Goal: Task Accomplishment & Management: Complete application form

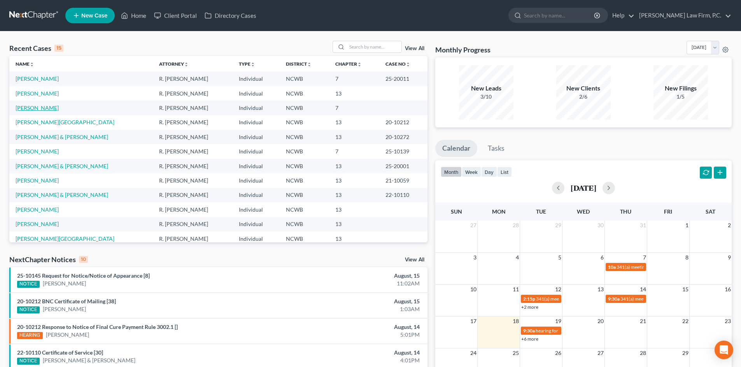
drag, startPoint x: 47, startPoint y: 104, endPoint x: 206, endPoint y: 144, distance: 164.0
click at [47, 105] on link "[PERSON_NAME]" at bounding box center [37, 108] width 43 height 7
click at [46, 106] on link "[PERSON_NAME]" at bounding box center [37, 108] width 43 height 7
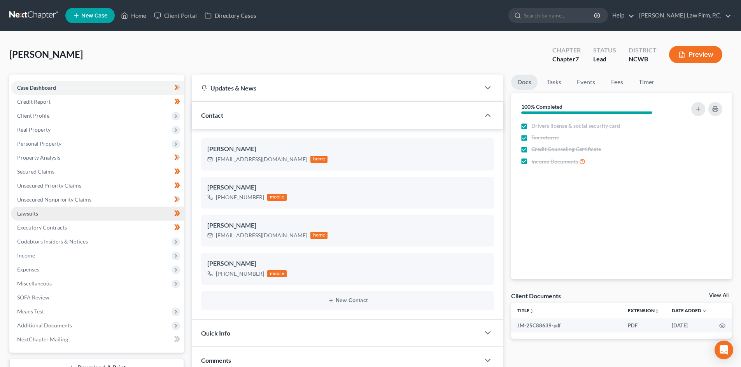
click at [52, 213] on link "Lawsuits" at bounding box center [97, 214] width 173 height 14
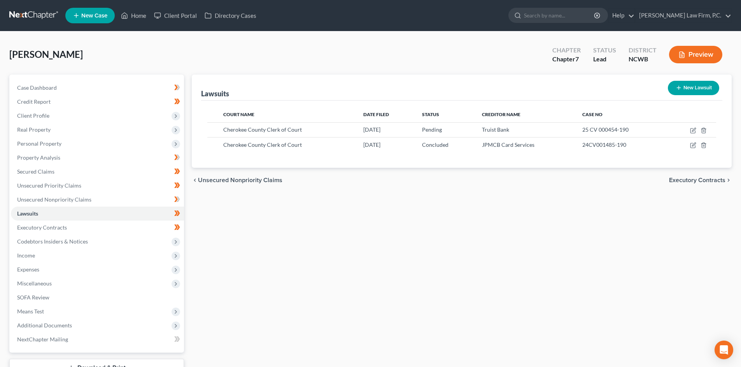
click at [689, 83] on button "New Lawsuit" at bounding box center [693, 88] width 51 height 14
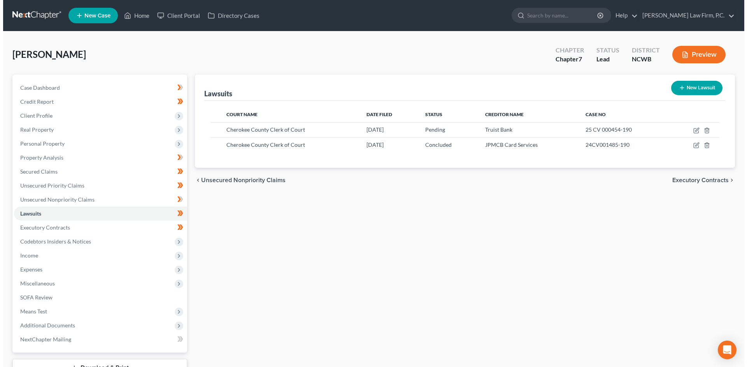
select select "0"
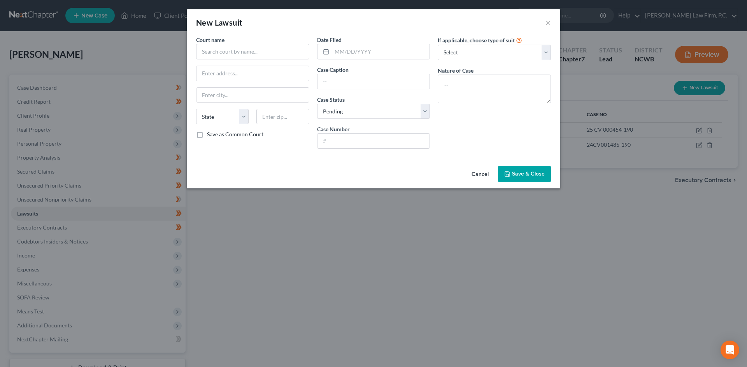
click at [217, 44] on label "Court name *" at bounding box center [210, 40] width 28 height 8
click at [226, 53] on input "text" at bounding box center [252, 52] width 113 height 16
type input "Social Security Administration"
click at [278, 114] on input "text" at bounding box center [282, 117] width 52 height 16
click at [302, 117] on input "28722" at bounding box center [282, 117] width 52 height 16
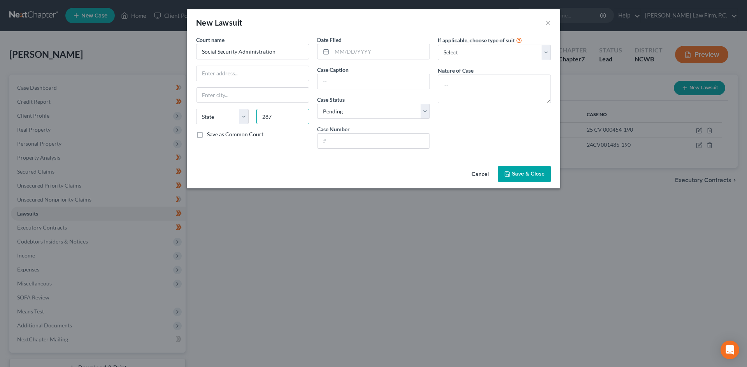
type input "28792"
drag, startPoint x: 287, startPoint y: 116, endPoint x: 253, endPoint y: 115, distance: 34.6
click at [253, 115] on div "28792" at bounding box center [282, 117] width 60 height 16
click at [243, 117] on select "State [US_STATE] AK AR AZ CA CO CT DE DC [GEOGRAPHIC_DATA] [GEOGRAPHIC_DATA] GU…" at bounding box center [222, 117] width 52 height 16
select select "28"
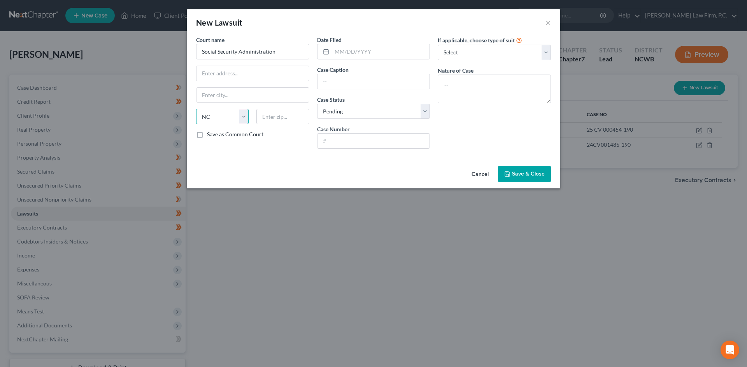
click at [196, 109] on select "State [US_STATE] AK AR AZ CA CO CT DE DC [GEOGRAPHIC_DATA] [GEOGRAPHIC_DATA] GU…" at bounding box center [222, 117] width 52 height 16
click at [337, 50] on input "text" at bounding box center [381, 51] width 98 height 15
click at [335, 47] on input "text" at bounding box center [381, 51] width 98 height 15
type input "2024"
click at [328, 81] on input "text" at bounding box center [373, 81] width 112 height 15
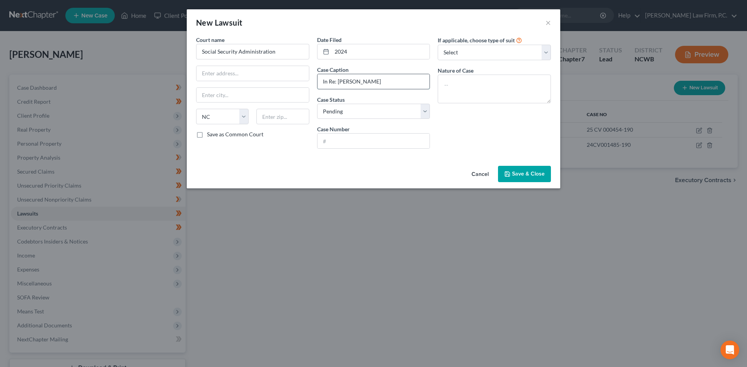
type input "In Re: [PERSON_NAME]"
click at [393, 139] on input "24R1733H56678" at bounding box center [373, 141] width 112 height 15
type input "24R1733H56678 // 14027928"
click at [452, 52] on select "Select Repossession Garnishment Foreclosure Attached, Seized, Or Levied Other" at bounding box center [493, 53] width 113 height 16
select select "4"
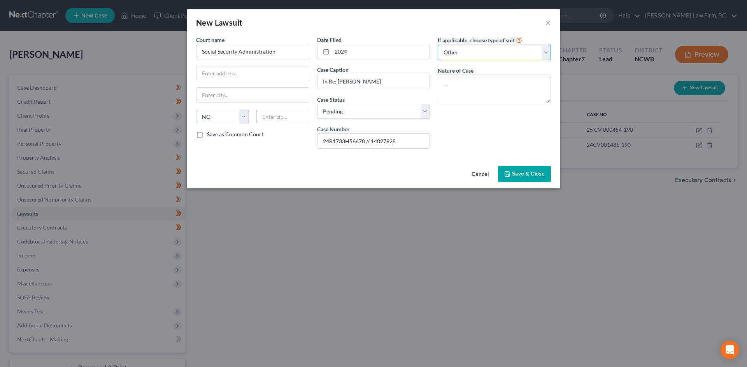
click at [437, 45] on select "Select Repossession Garnishment Foreclosure Attached, Seized, Or Levied Other" at bounding box center [493, 53] width 113 height 16
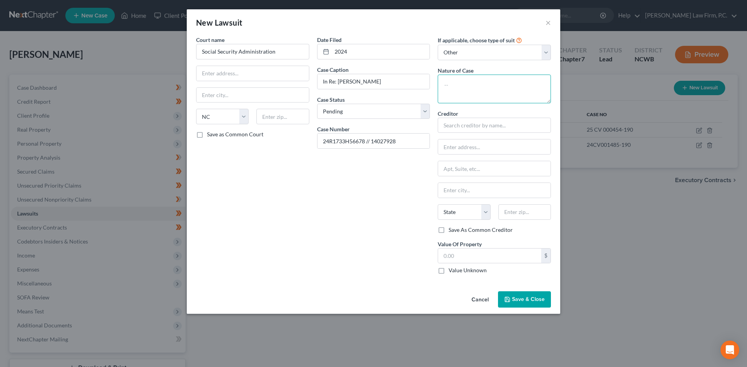
click at [448, 87] on textarea at bounding box center [493, 89] width 113 height 29
type textarea "A"
type textarea "Reconsideration of denial of Social Security Benefits"
click at [448, 268] on label "Value Unknown" at bounding box center [467, 271] width 38 height 8
click at [451, 268] on input "Value Unknown" at bounding box center [453, 269] width 5 height 5
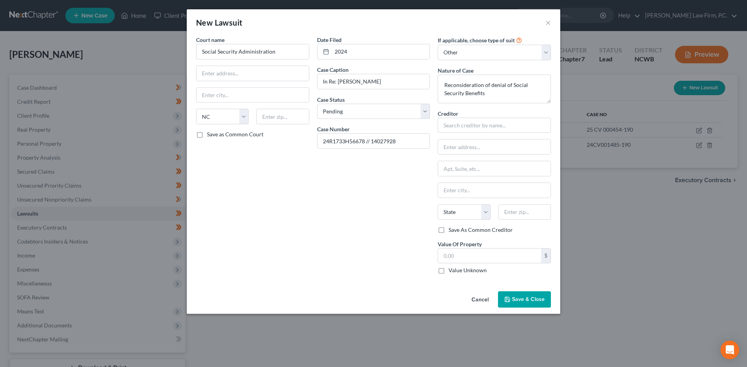
checkbox input "true"
type input "0.00"
click at [527, 297] on span "Save & Close" at bounding box center [528, 299] width 33 height 7
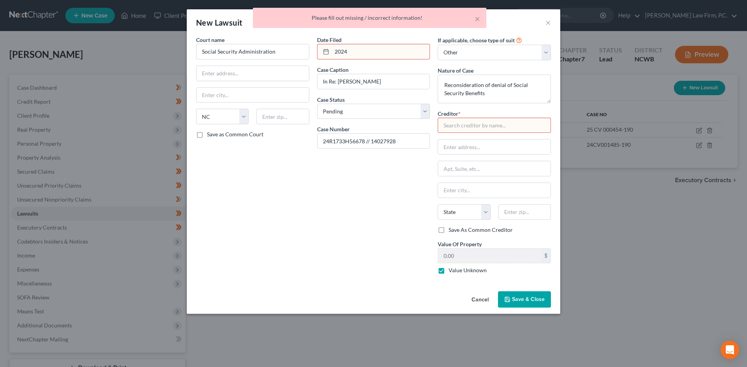
click at [453, 132] on input "text" at bounding box center [493, 126] width 113 height 16
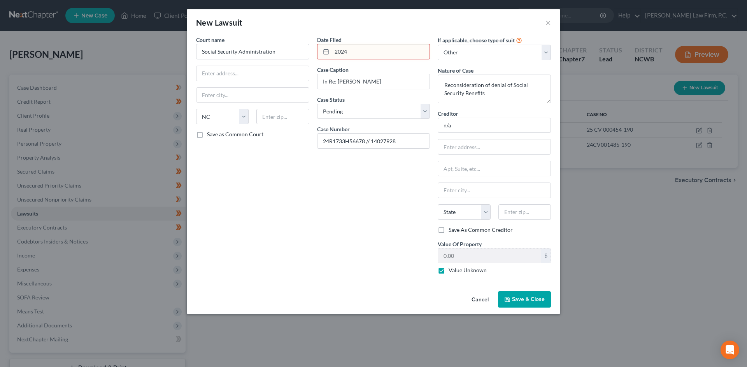
click at [545, 299] on button "Save & Close" at bounding box center [524, 300] width 53 height 16
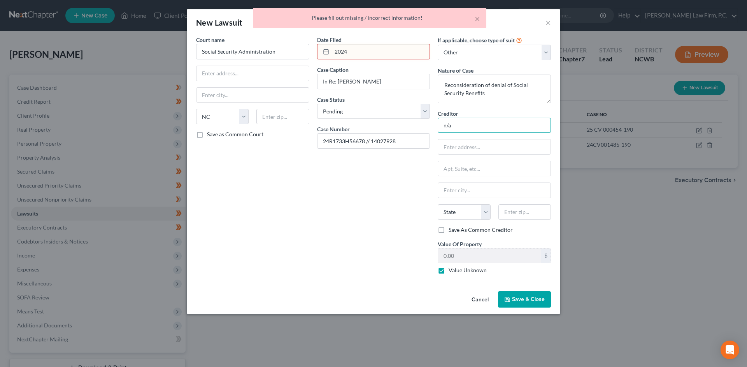
click at [453, 120] on input "n/a" at bounding box center [493, 126] width 113 height 16
type input "n"
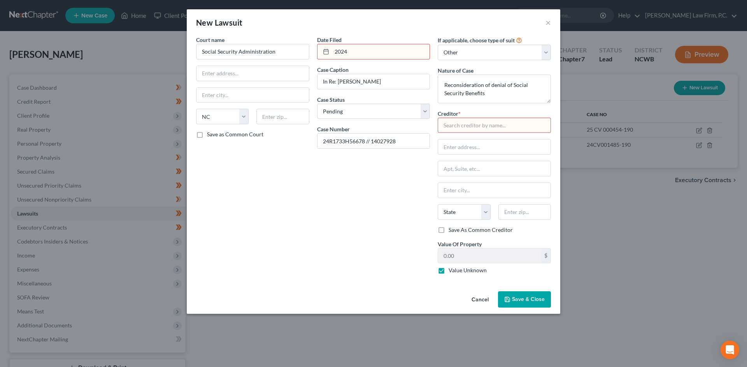
click at [359, 47] on input "2024" at bounding box center [381, 51] width 98 height 15
drag, startPoint x: 359, startPoint y: 47, endPoint x: 331, endPoint y: 50, distance: 28.2
click at [331, 50] on div "2024" at bounding box center [373, 52] width 113 height 16
type input "[DATE]"
click at [519, 53] on select "Select Repossession Garnishment Foreclosure Attached, Seized, Or Levied Other" at bounding box center [493, 53] width 113 height 16
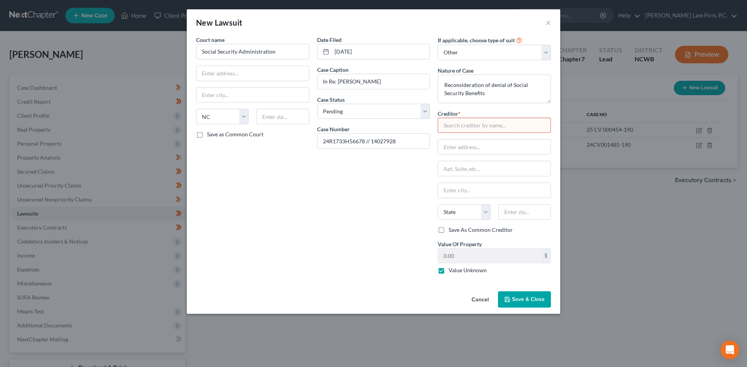
drag, startPoint x: 284, startPoint y: 201, endPoint x: 341, endPoint y: 174, distance: 63.7
click at [284, 199] on div "Court name * Social Security Administration State [US_STATE] AK AR AZ CA CO [GE…" at bounding box center [252, 158] width 121 height 245
click at [498, 124] on input "text" at bounding box center [493, 126] width 113 height 16
click at [526, 292] on button "Save & Close" at bounding box center [524, 300] width 53 height 16
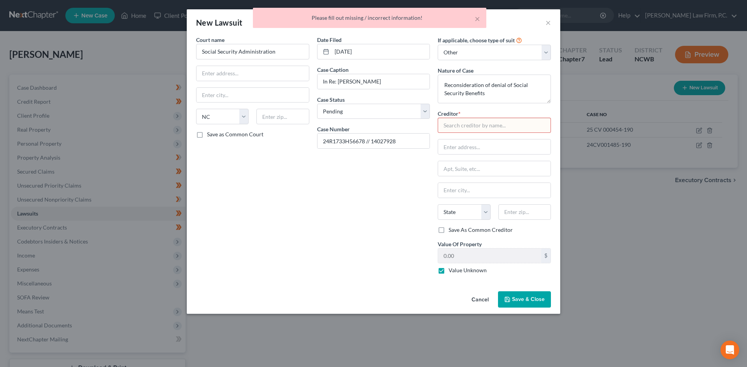
click at [451, 126] on input "text" at bounding box center [493, 126] width 113 height 16
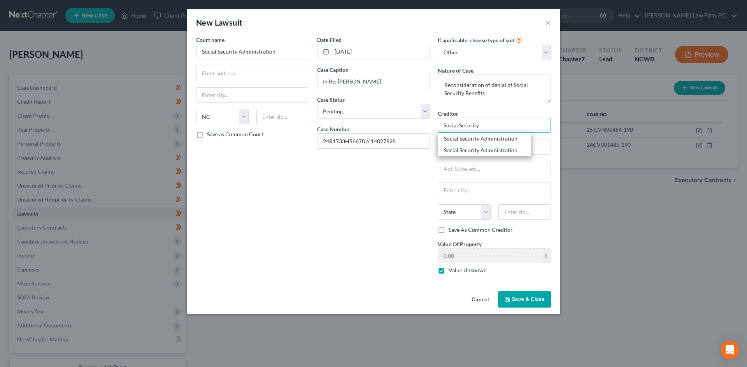
type input "Social Security"
click at [524, 297] on span "Save & Close" at bounding box center [528, 299] width 33 height 7
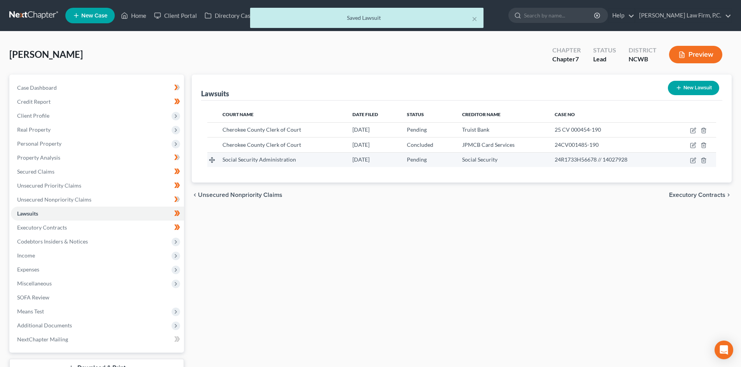
click at [689, 160] on td at bounding box center [693, 159] width 46 height 15
click at [694, 161] on icon "button" at bounding box center [693, 160] width 6 height 6
select select "28"
select select "0"
select select "4"
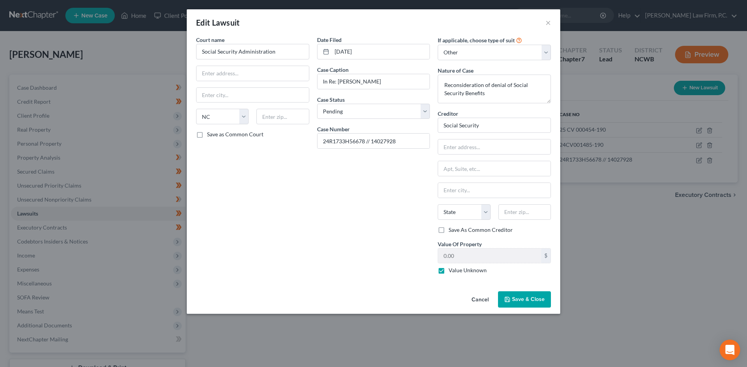
click at [734, 352] on div "Open Intercom Messenger" at bounding box center [729, 350] width 21 height 21
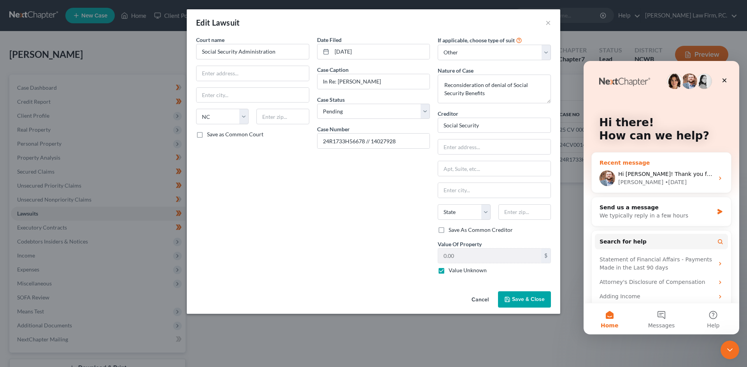
click at [673, 179] on div "[PERSON_NAME] • [DATE]" at bounding box center [666, 182] width 96 height 8
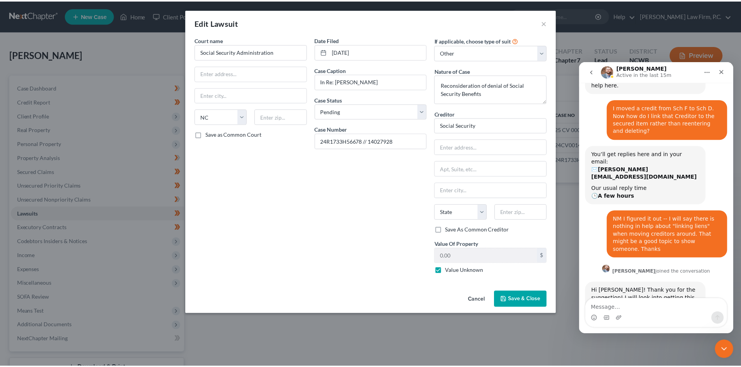
scroll to position [142, 0]
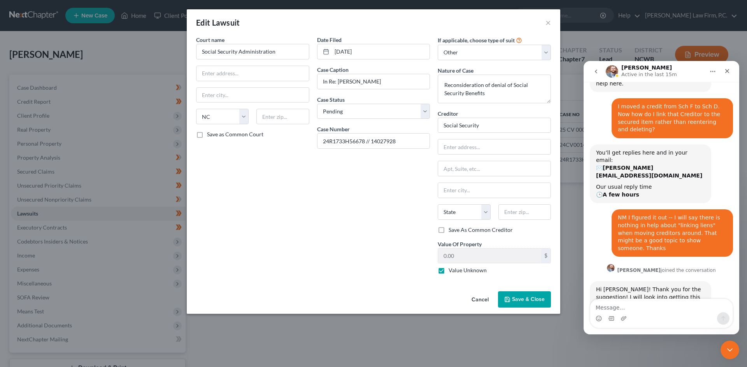
click at [618, 312] on textarea "Message…" at bounding box center [661, 305] width 142 height 13
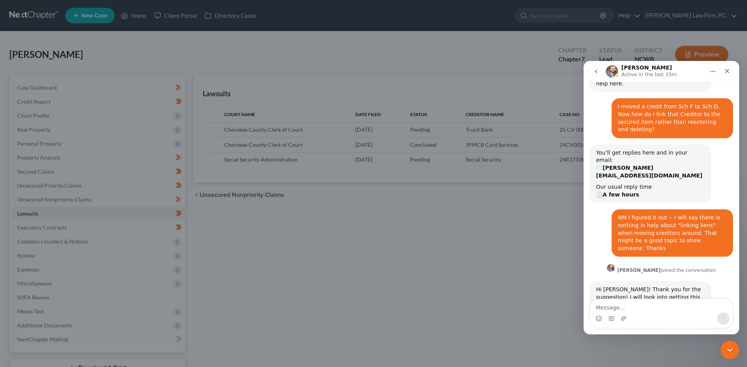
click at [708, 52] on div "New Lawsuit × Court name * Social Security Administration State [US_STATE] AK A…" at bounding box center [373, 183] width 747 height 367
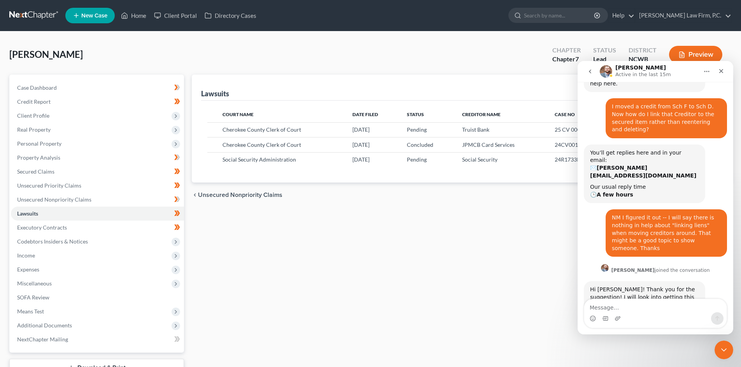
click at [688, 50] on button "Preview" at bounding box center [695, 54] width 53 height 17
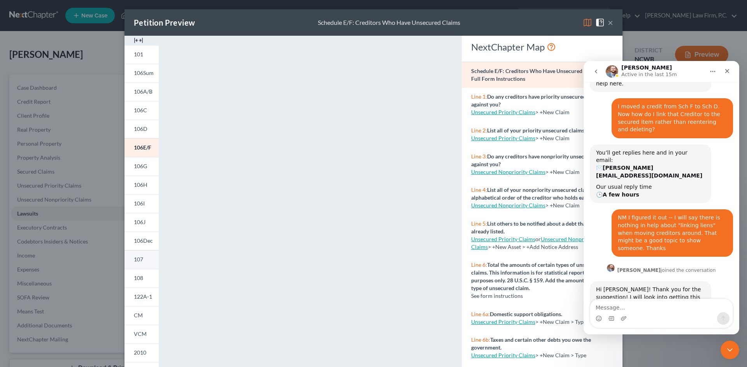
click at [141, 258] on link "107" at bounding box center [141, 259] width 34 height 19
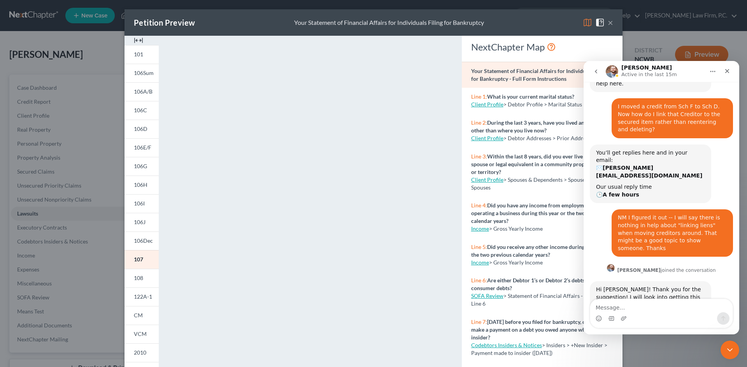
click at [604, 20] on span at bounding box center [601, 22] width 12 height 7
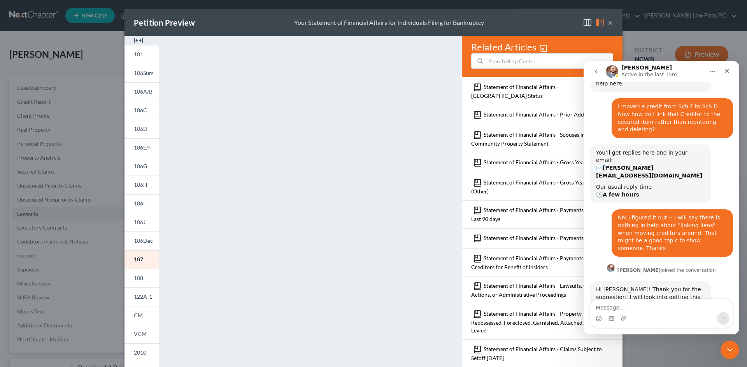
click at [603, 20] on span at bounding box center [601, 22] width 12 height 7
click at [607, 20] on button "×" at bounding box center [609, 22] width 5 height 9
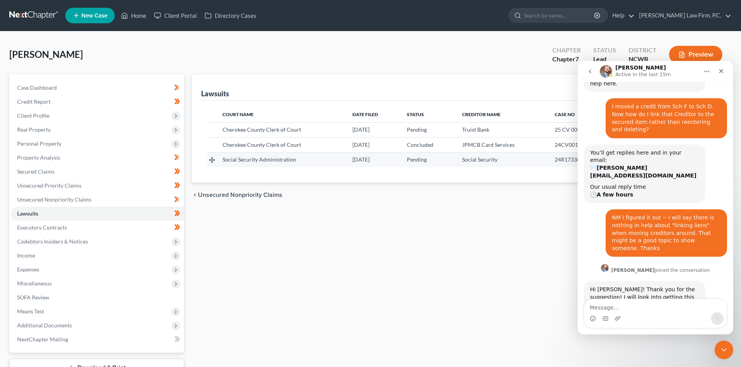
click at [514, 166] on td "Social Security" at bounding box center [502, 159] width 93 height 15
click at [721, 65] on div "Close" at bounding box center [721, 71] width 14 height 14
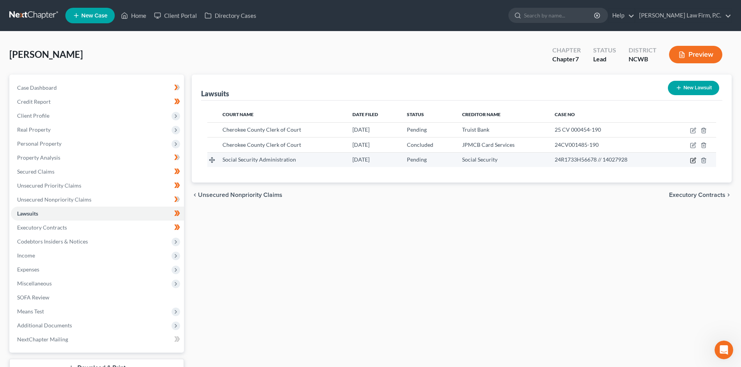
click at [690, 159] on icon "button" at bounding box center [692, 160] width 5 height 5
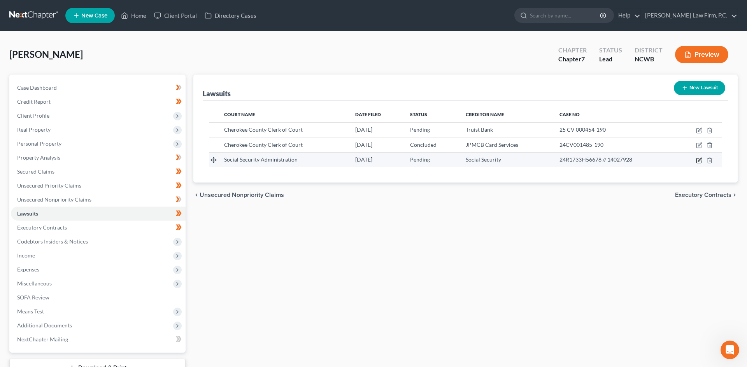
select select "28"
select select "0"
select select "4"
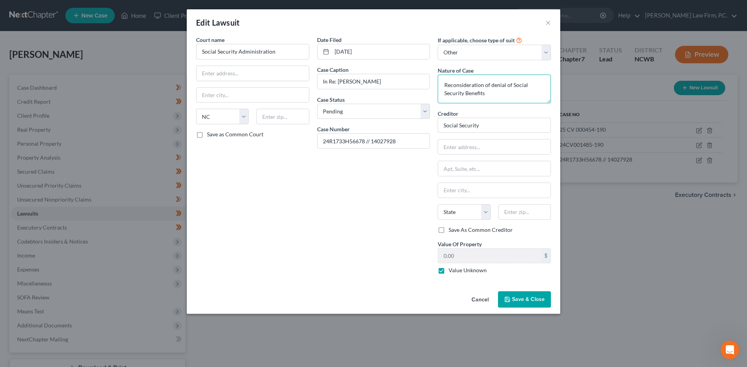
click at [446, 82] on textarea "Reconsideration of denial of Social Security Benefits" at bounding box center [493, 89] width 113 height 29
click at [542, 90] on textarea "Administrative Claim for SS Disability Benefits, including Reconsideration of d…" at bounding box center [493, 89] width 113 height 29
type textarea "Administrative Claim for SS Disability Benefits, including Reconsideration of d…"
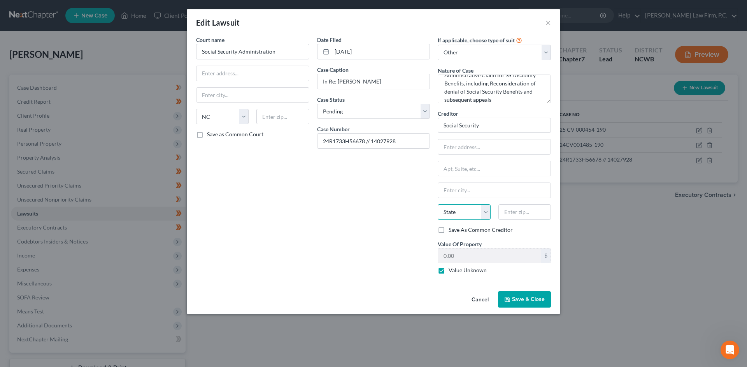
click at [485, 214] on select "State [US_STATE] AK AR AZ CA CO CT DE DC [GEOGRAPHIC_DATA] [GEOGRAPHIC_DATA] GU…" at bounding box center [463, 213] width 52 height 16
select select "28"
click at [437, 205] on select "State [US_STATE] AK AR AZ CA CO CT DE DC [GEOGRAPHIC_DATA] [GEOGRAPHIC_DATA] GU…" at bounding box center [463, 213] width 52 height 16
click at [472, 143] on input "text" at bounding box center [494, 147] width 112 height 15
click at [525, 124] on input "Social Security" at bounding box center [493, 126] width 113 height 16
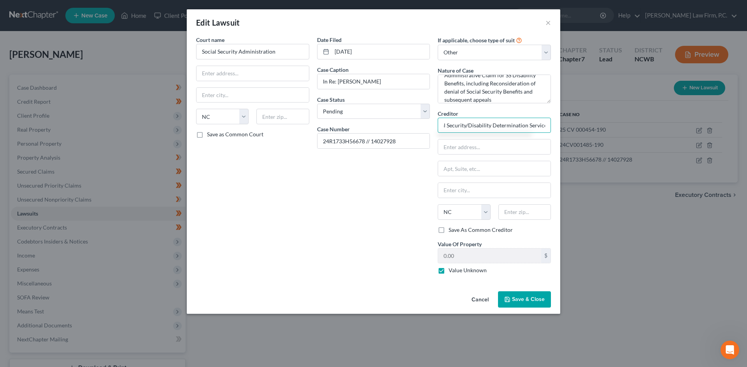
scroll to position [0, 15]
type input "Social Security/Disability Determination Services"
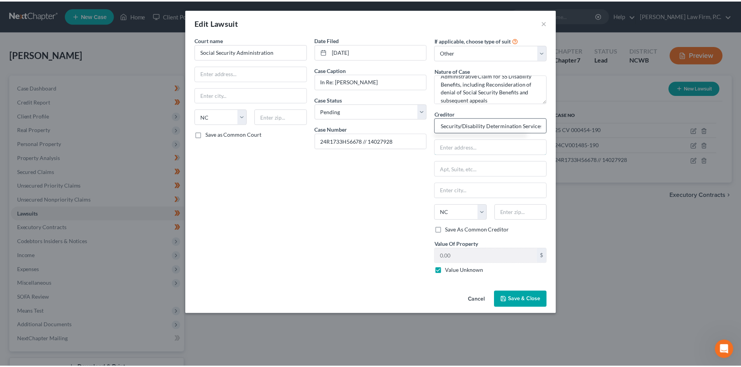
scroll to position [0, 0]
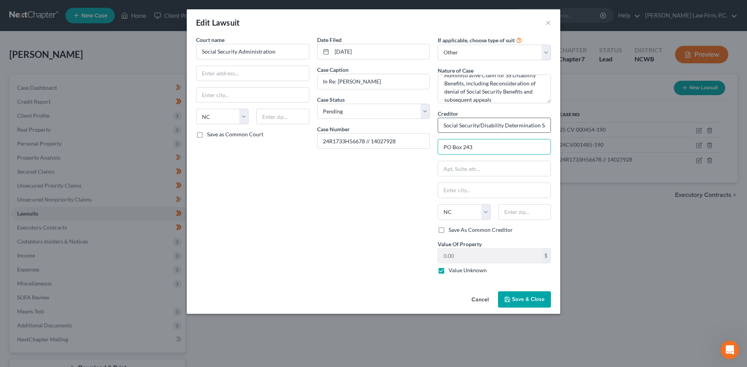
type input "PO Box 243"
type input "27602"
type input "[GEOGRAPHIC_DATA]"
click at [522, 299] on span "Save & Close" at bounding box center [528, 299] width 33 height 7
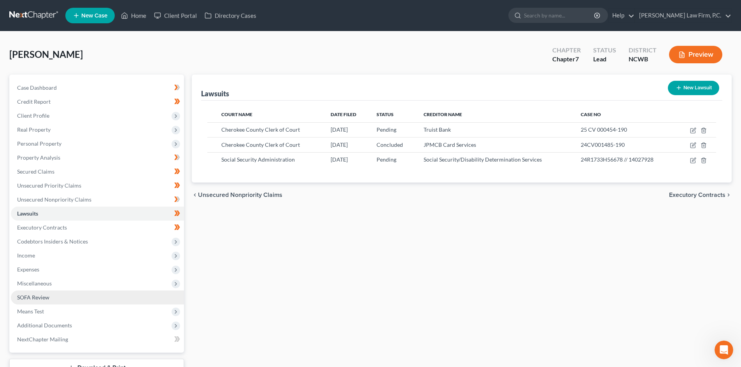
drag, startPoint x: 34, startPoint y: 297, endPoint x: 45, endPoint y: 293, distance: 11.2
click at [35, 297] on span "SOFA Review" at bounding box center [33, 297] width 32 height 7
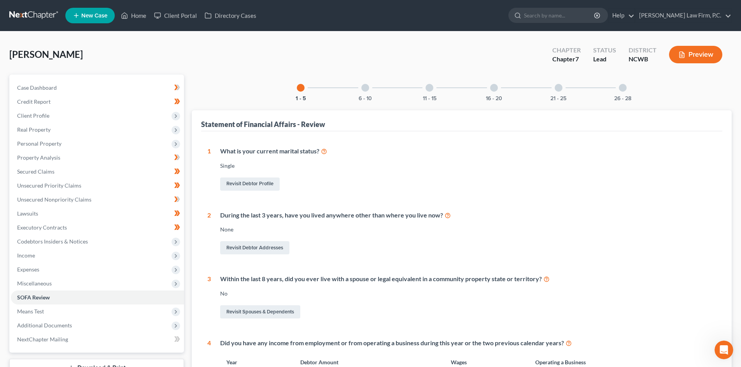
click at [369, 92] on div "6 - 10" at bounding box center [365, 88] width 26 height 26
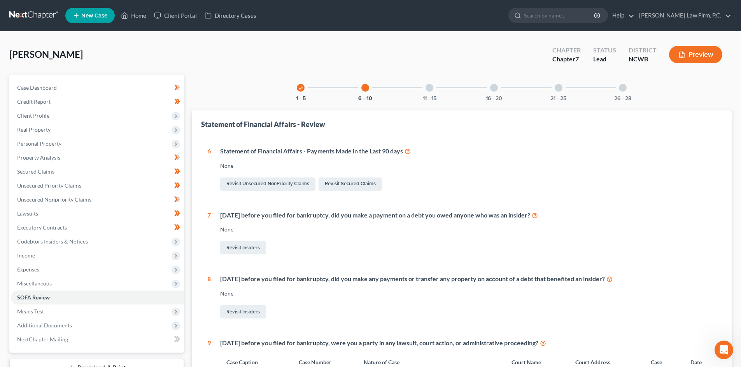
click at [440, 87] on div "11 - 15" at bounding box center [429, 88] width 26 height 26
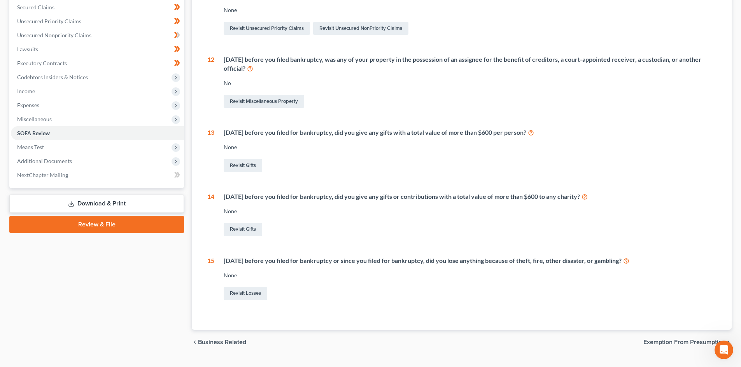
scroll to position [65, 0]
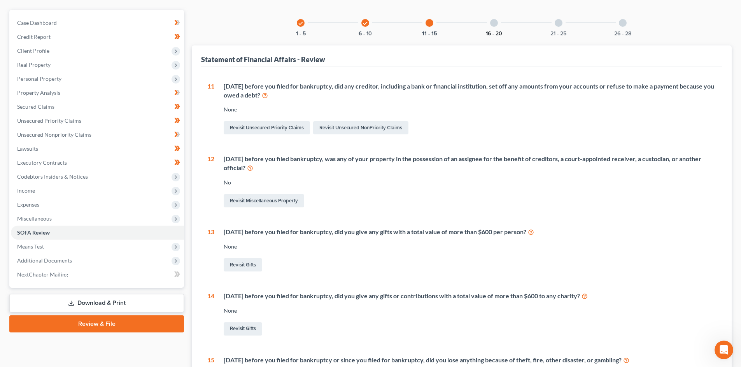
click at [487, 31] on button "16 - 20" at bounding box center [494, 33] width 16 height 5
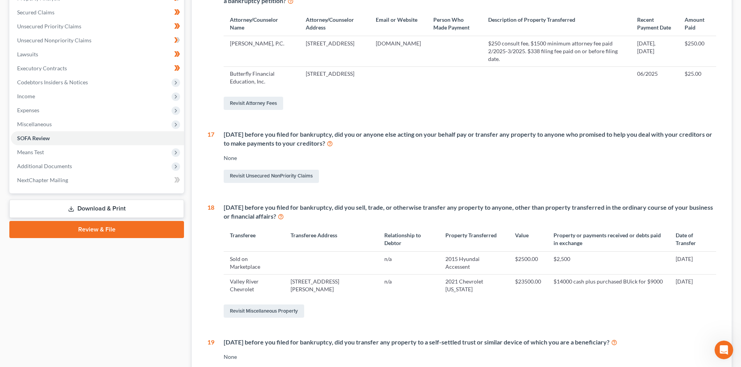
scroll to position [182, 0]
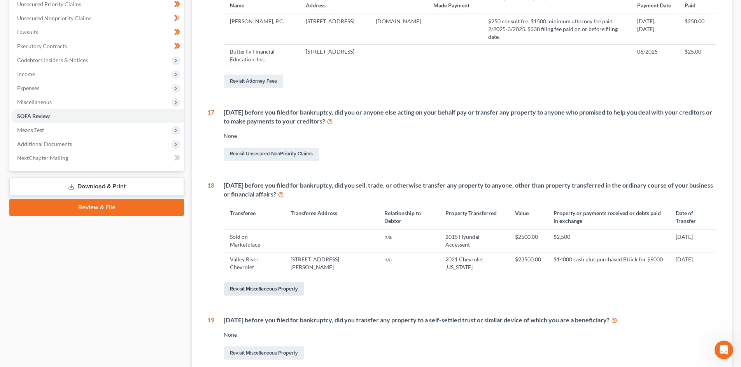
click at [263, 287] on link "Revisit Miscellaneous Property" at bounding box center [264, 289] width 80 height 13
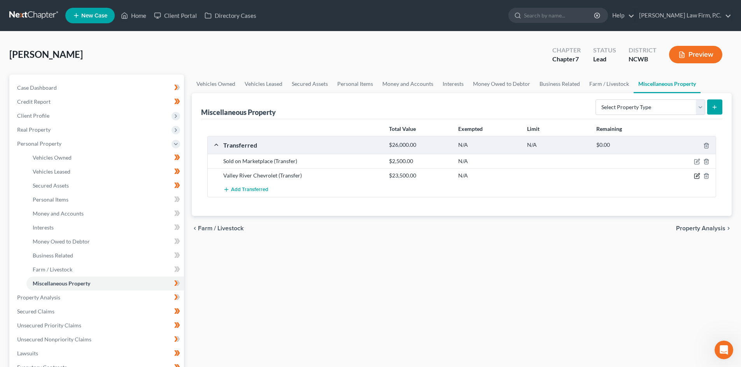
click at [696, 175] on icon "button" at bounding box center [697, 176] width 6 height 6
select select "Ordinary ([DATE])"
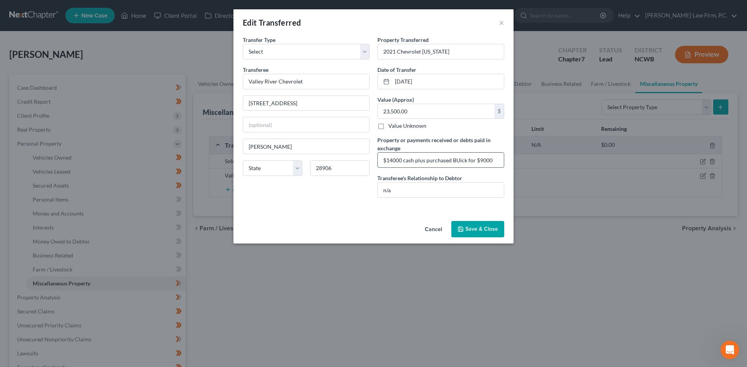
click at [458, 160] on input "$14000 cash plus purchased BUick for $9000" at bounding box center [441, 160] width 126 height 15
type input "$14000 cash plus purchased Buick for $9000"
click at [486, 232] on button "Save & Close" at bounding box center [477, 229] width 53 height 16
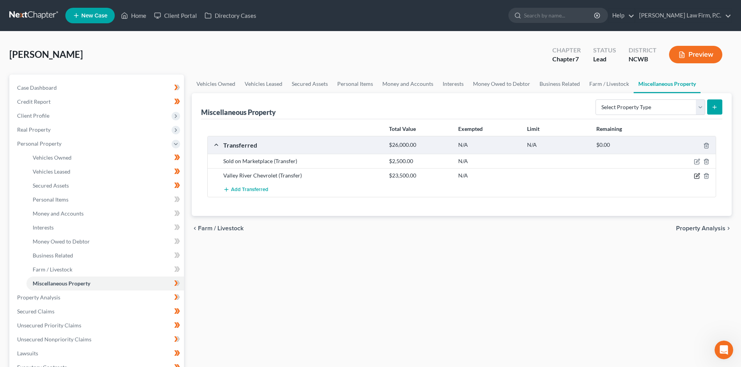
drag, startPoint x: 699, startPoint y: 176, endPoint x: 695, endPoint y: 176, distance: 4.3
click at [699, 176] on icon "button" at bounding box center [697, 176] width 6 height 6
select select "Ordinary ([DATE])"
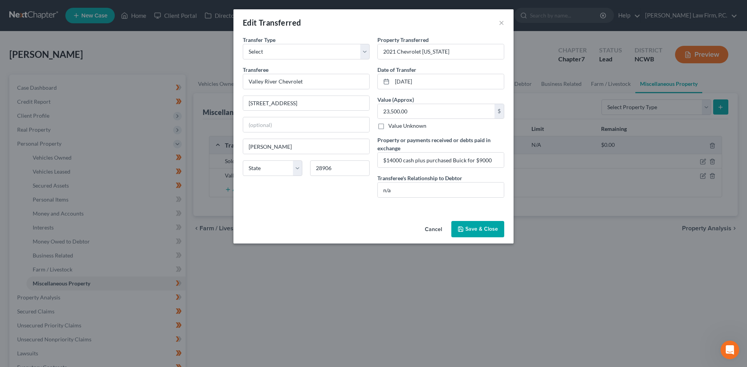
click at [481, 229] on button "Save & Close" at bounding box center [477, 229] width 53 height 16
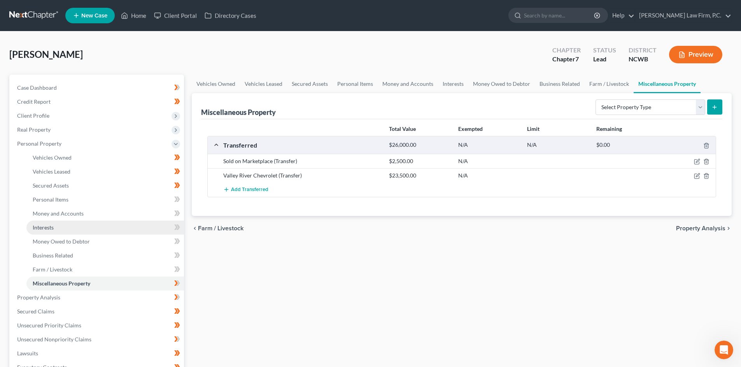
click at [63, 227] on link "Interests" at bounding box center [104, 228] width 157 height 14
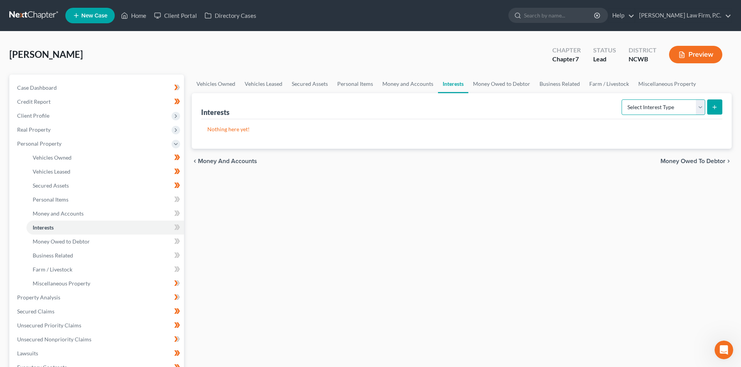
click at [654, 100] on select "Select Interest Type 401K Annuity Bond Education IRA Government Bond Government…" at bounding box center [663, 108] width 84 height 16
drag, startPoint x: 654, startPoint y: 100, endPoint x: 639, endPoint y: 98, distance: 14.4
click at [654, 100] on select "Select Interest Type 401K Annuity Bond Education IRA Government Bond Government…" at bounding box center [663, 108] width 84 height 16
click at [485, 82] on link "Money Owed to Debtor" at bounding box center [501, 84] width 66 height 19
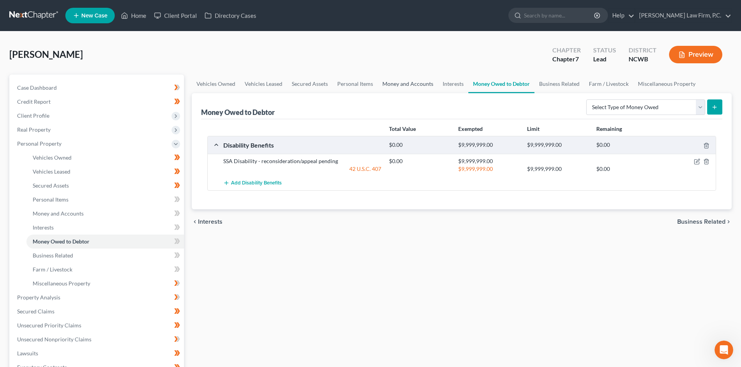
click at [419, 82] on link "Money and Accounts" at bounding box center [408, 84] width 60 height 19
